Goal: Transaction & Acquisition: Purchase product/service

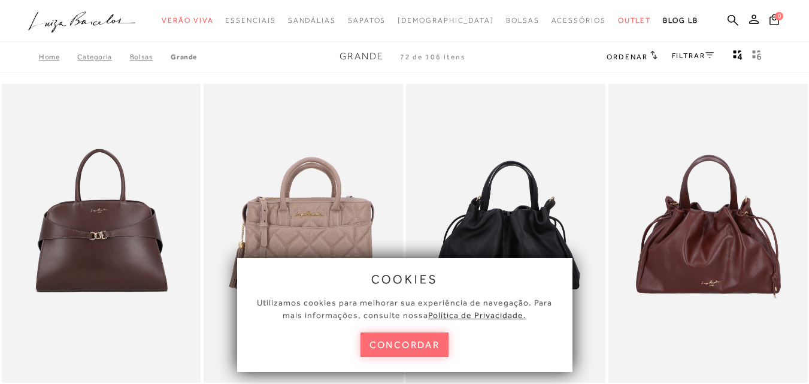
click at [427, 345] on button "concordar" at bounding box center [405, 345] width 89 height 25
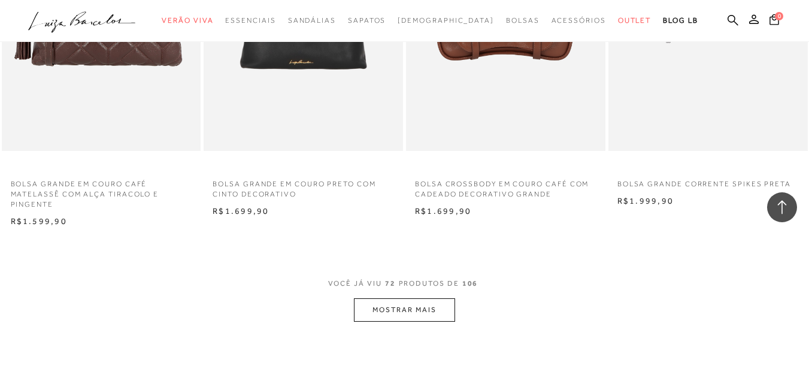
scroll to position [2277, 0]
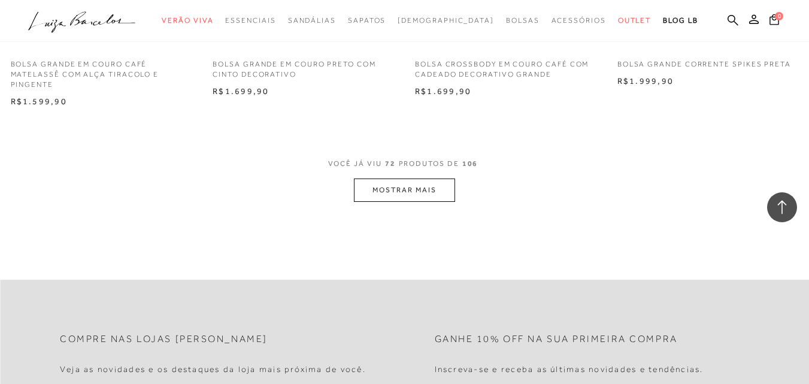
click at [417, 195] on button "MOSTRAR MAIS" at bounding box center [404, 190] width 101 height 23
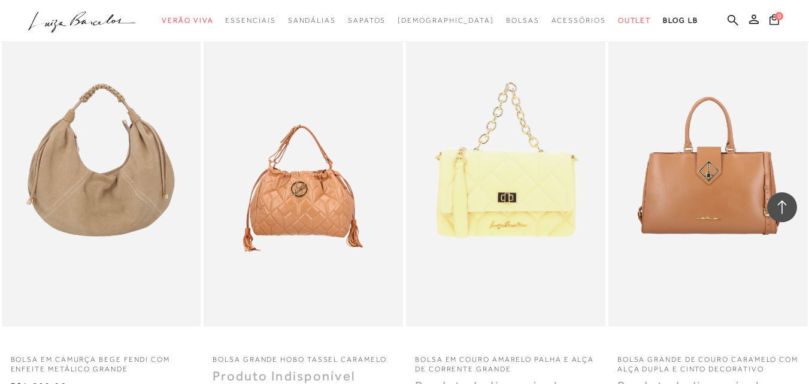
scroll to position [2696, 0]
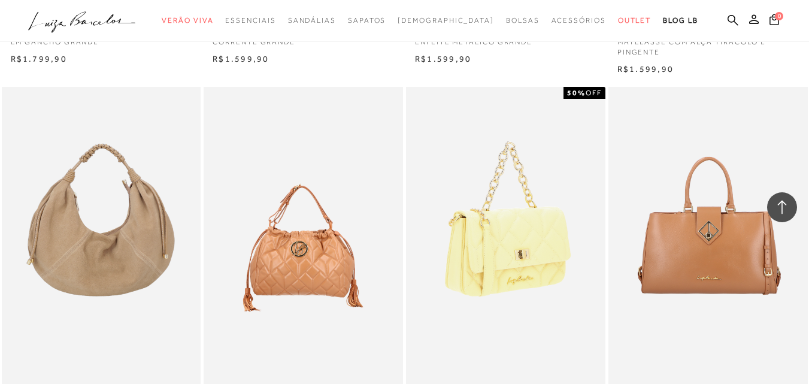
click at [505, 240] on img at bounding box center [506, 236] width 198 height 299
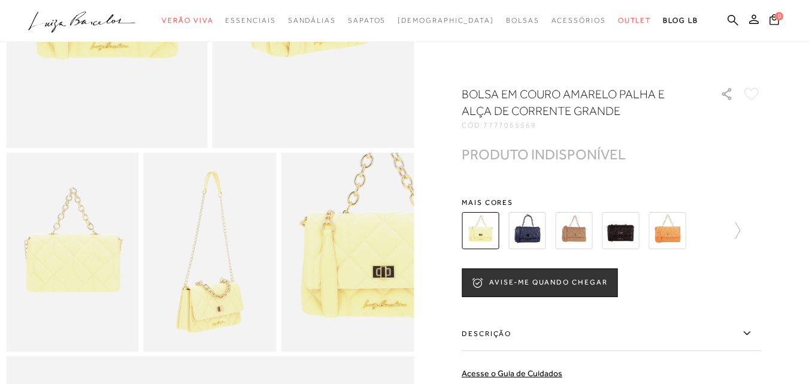
scroll to position [300, 0]
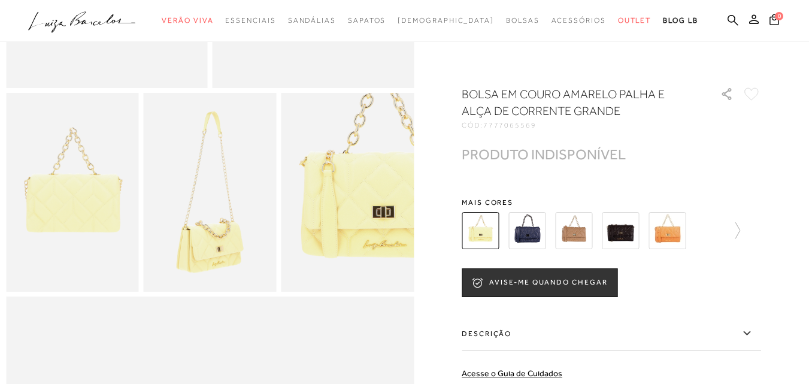
click at [750, 333] on icon at bounding box center [747, 333] width 7 height 4
click at [0, 0] on input "Descrição" at bounding box center [0, 0] width 0 height 0
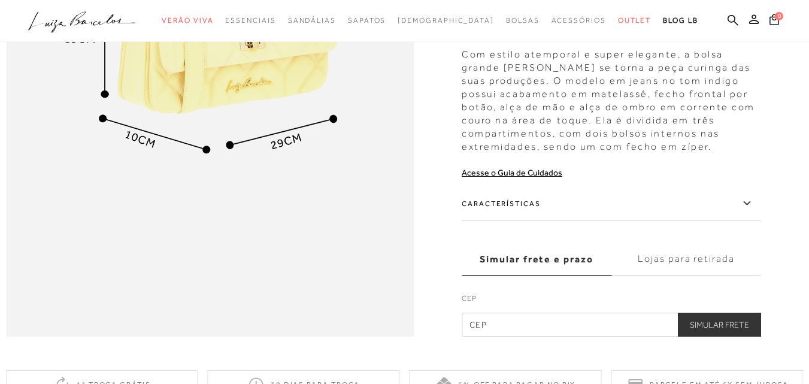
scroll to position [864, 0]
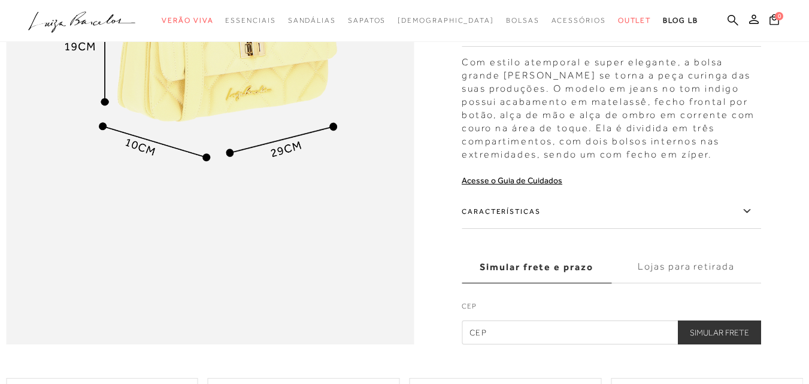
click at [751, 219] on icon at bounding box center [747, 211] width 14 height 15
click at [0, 0] on input "Características" at bounding box center [0, 0] width 0 height 0
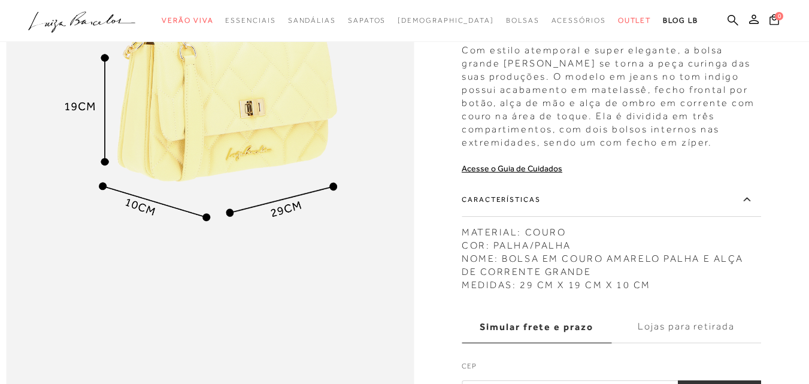
scroll to position [744, 0]
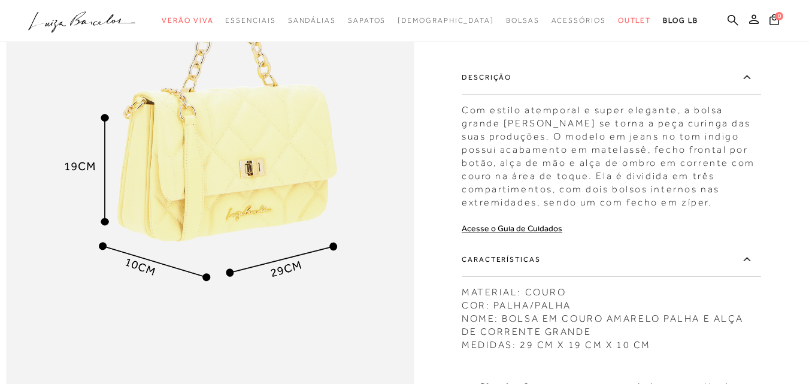
scroll to position [1978, 0]
